Goal: Find specific page/section

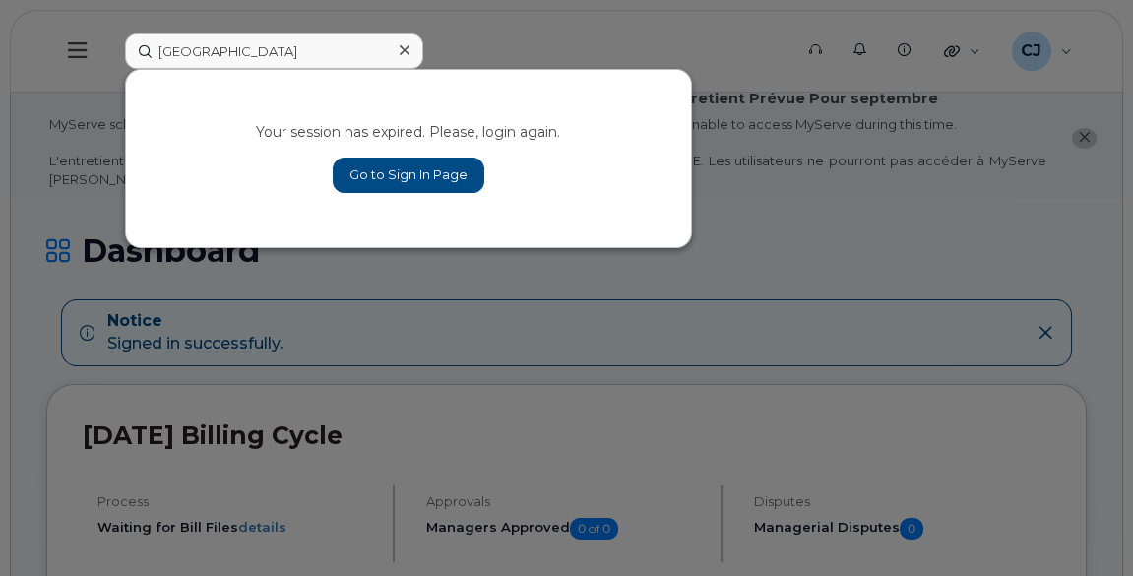
type input "[GEOGRAPHIC_DATA]"
click at [383, 167] on link "Go to Sign In Page" at bounding box center [409, 175] width 152 height 35
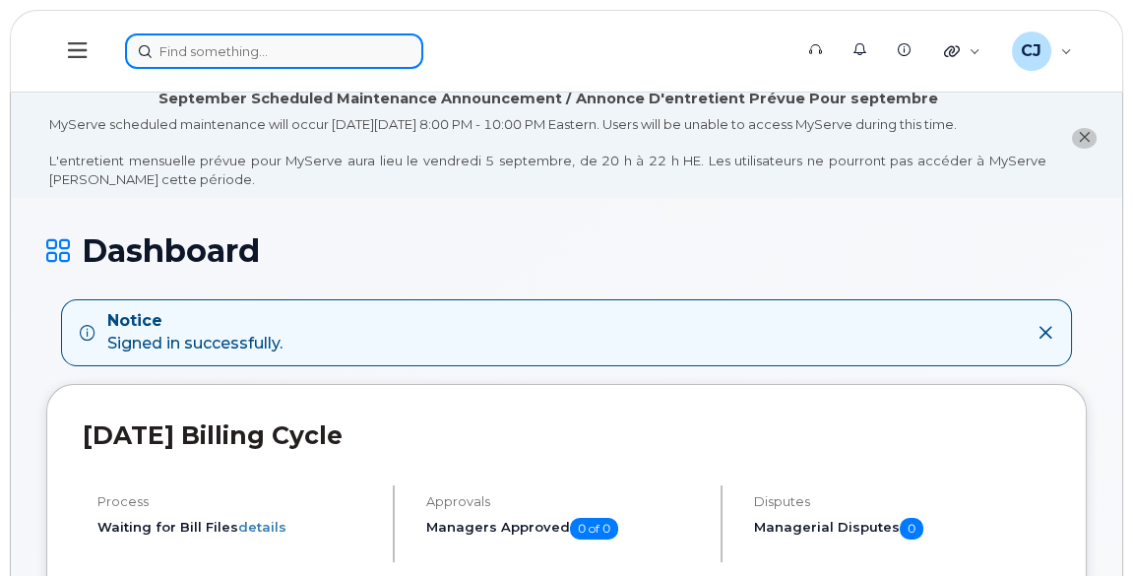
click at [259, 52] on input at bounding box center [274, 50] width 298 height 35
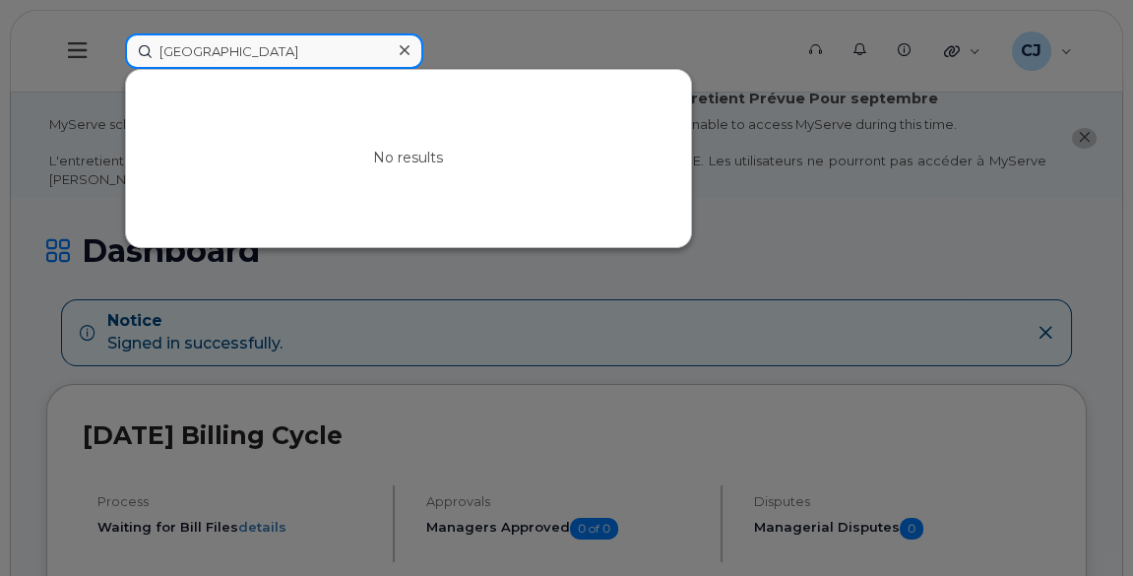
paste input "Sambe"
paste input "Bertin"
paste input "Brigitte"
paste input "Justin"
type input "Justin"
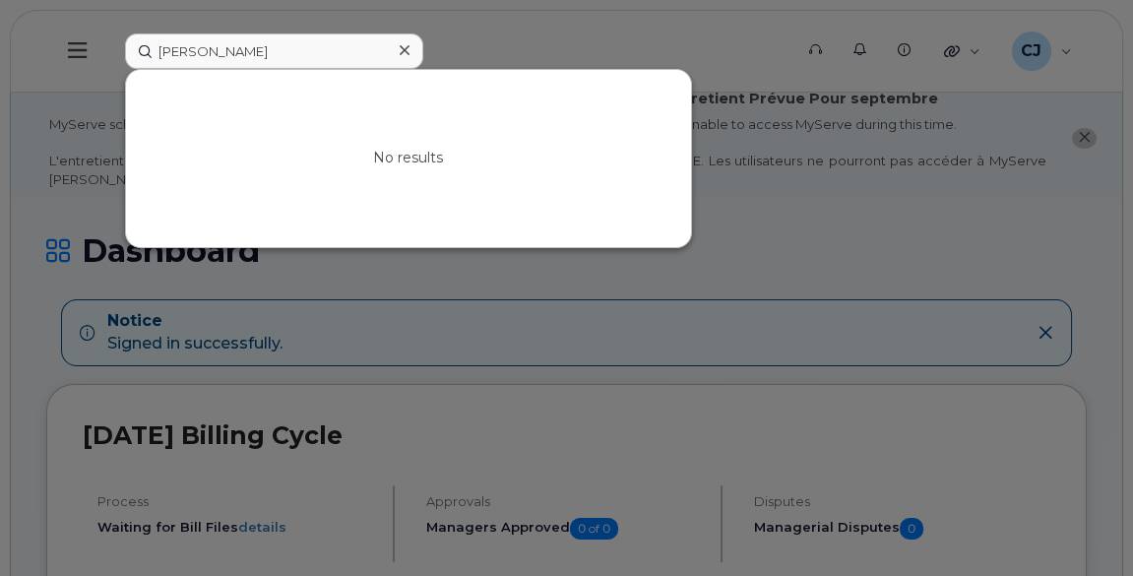
click at [520, 132] on div "No results" at bounding box center [408, 158] width 565 height 177
